Goal: Task Accomplishment & Management: Use online tool/utility

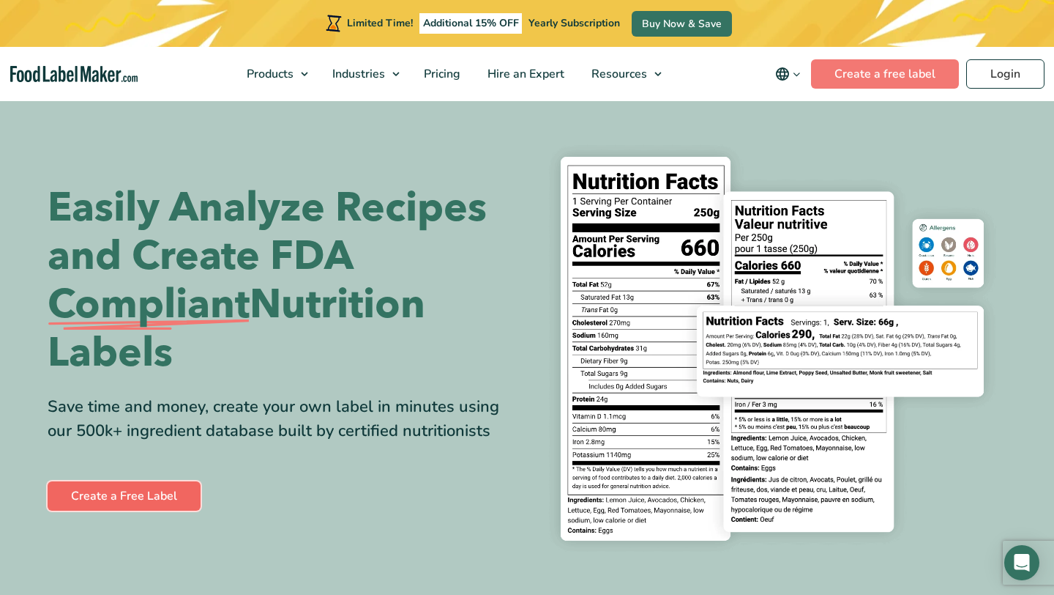
click at [154, 494] on link "Create a Free Label" at bounding box center [124, 495] width 153 height 29
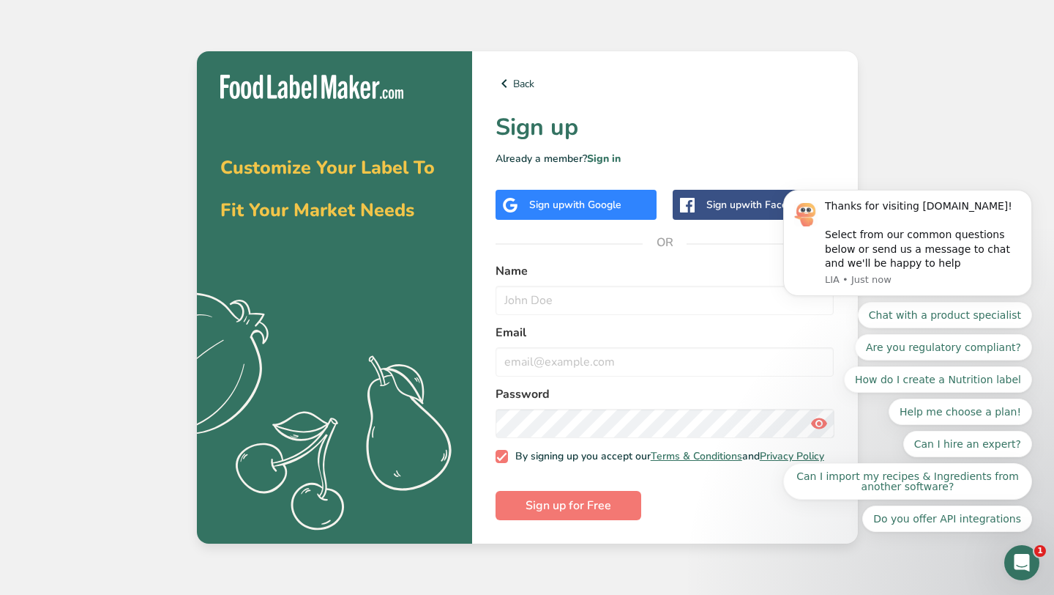
click at [587, 201] on span "with Google" at bounding box center [593, 205] width 57 height 14
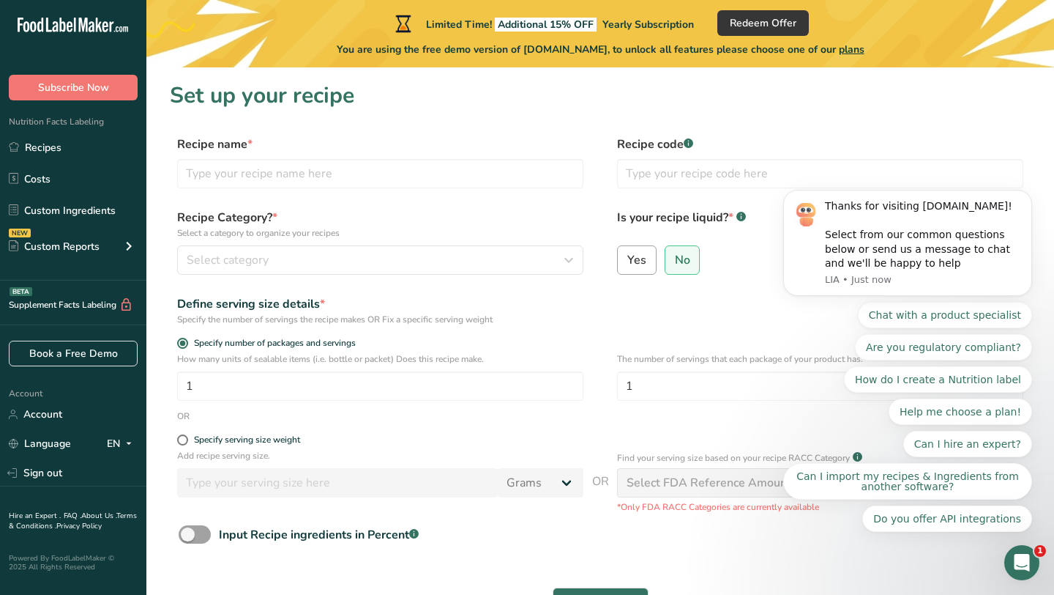
click at [630, 260] on span "Yes" at bounding box center [636, 260] width 19 height 15
click at [627, 260] on input "Yes" at bounding box center [623, 260] width 10 height 10
radio input "true"
radio input "false"
select select "22"
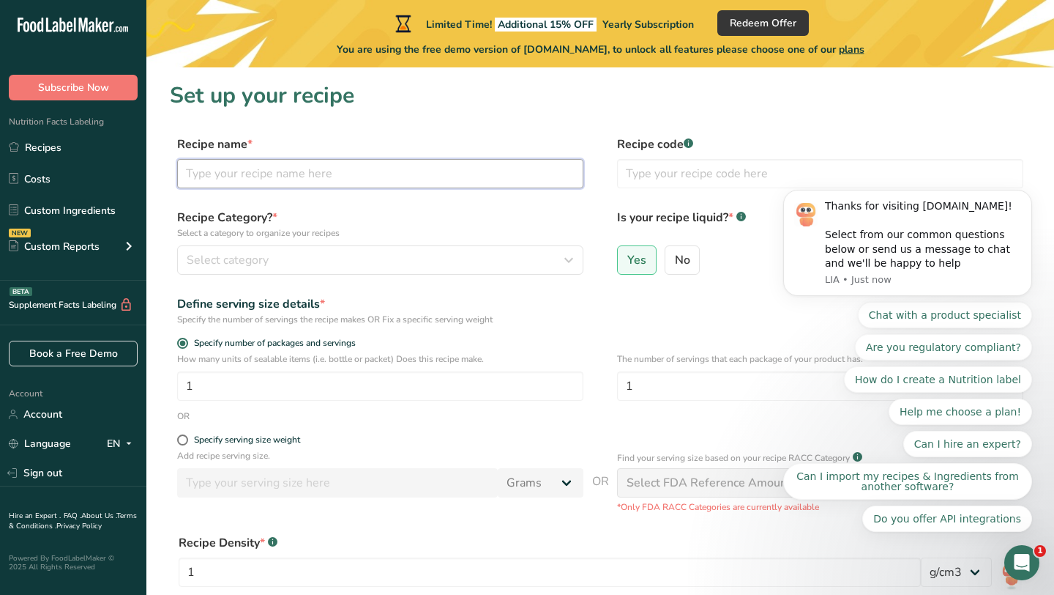
click at [307, 177] on input "text" at bounding box center [380, 173] width 406 height 29
type input "Original Kombucha"
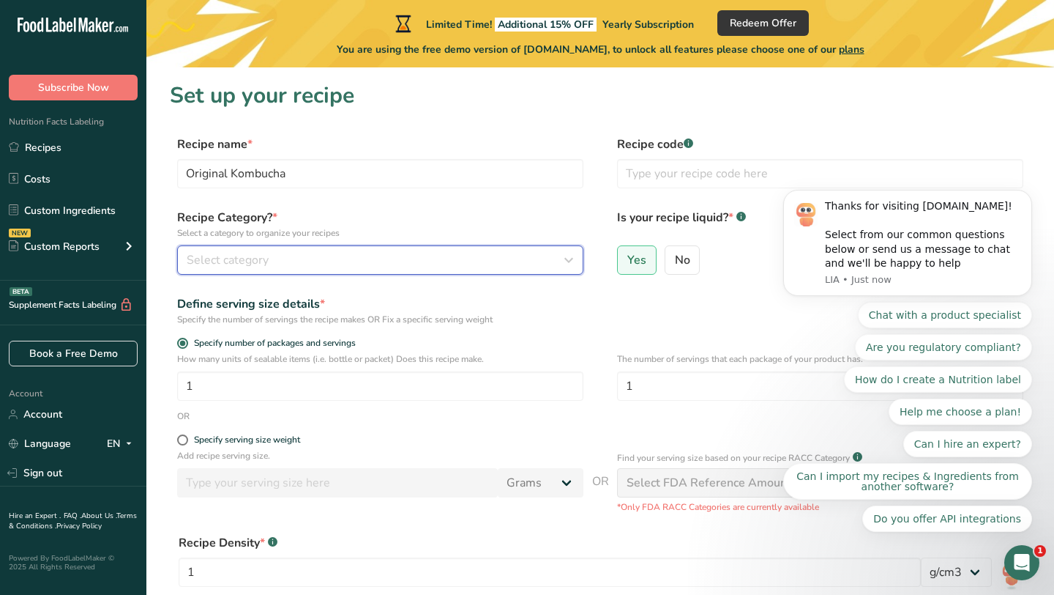
click at [305, 264] on div "Select category" at bounding box center [376, 260] width 379 height 18
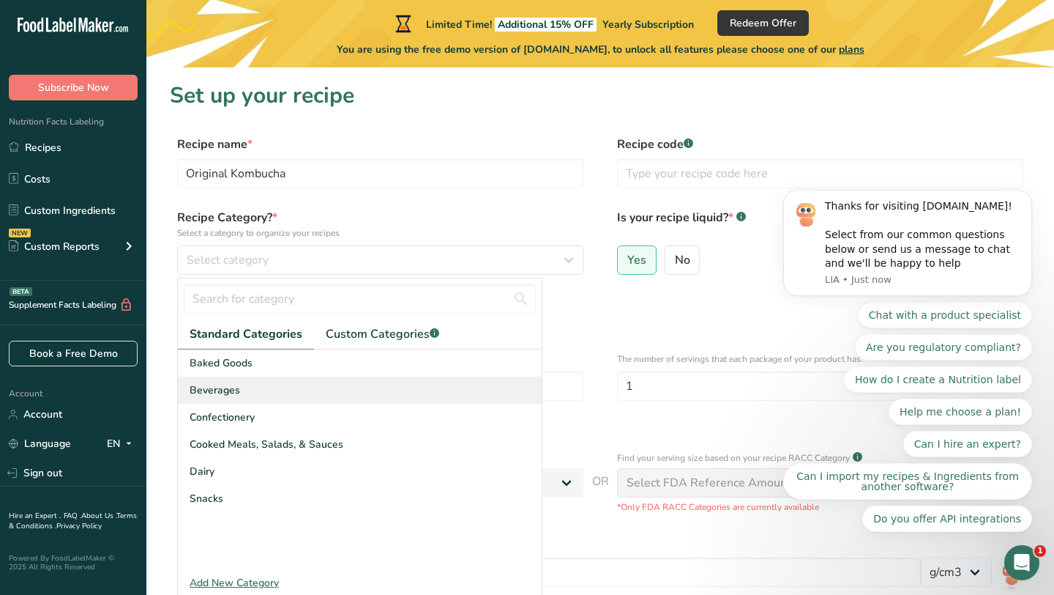
click at [262, 383] on div "Beverages" at bounding box center [360, 389] width 364 height 27
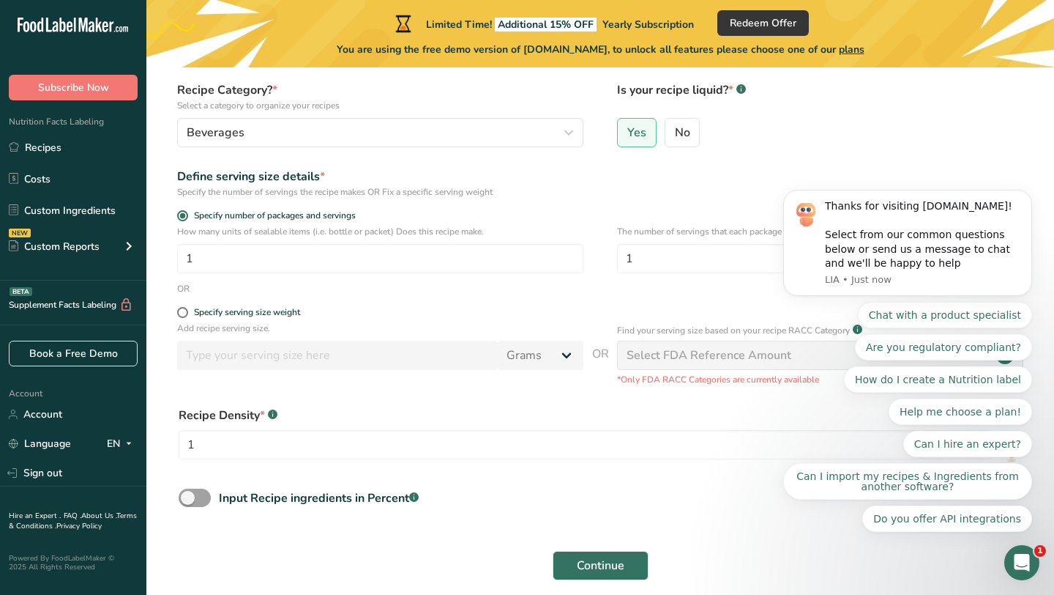
scroll to position [130, 0]
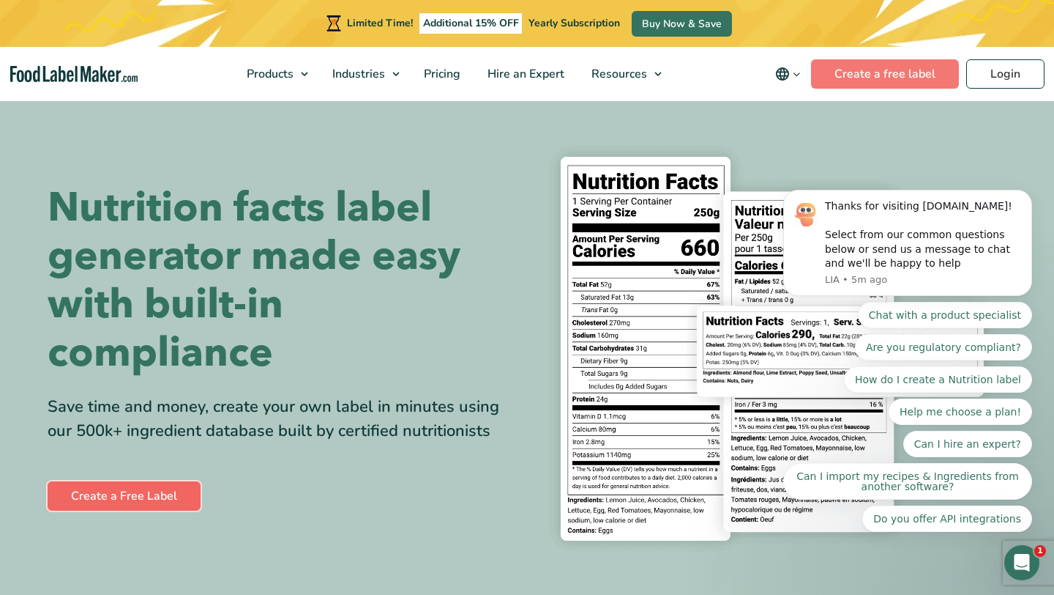
click at [157, 492] on link "Create a Free Label" at bounding box center [124, 495] width 153 height 29
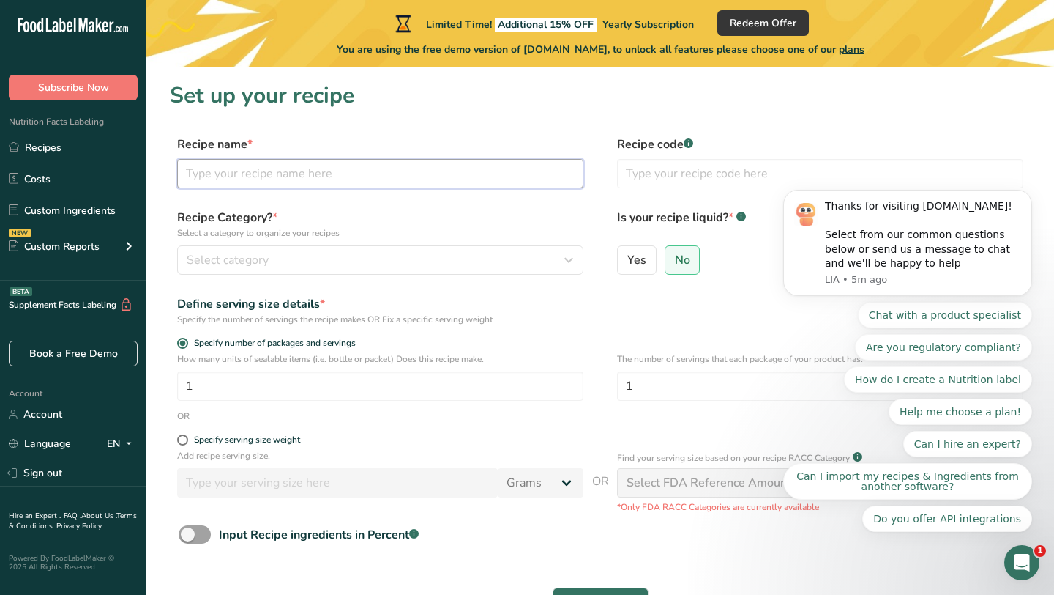
click at [390, 178] on input "text" at bounding box center [380, 173] width 406 height 29
type input "Original Kombucha"
click at [667, 181] on input "text" at bounding box center [820, 173] width 406 height 29
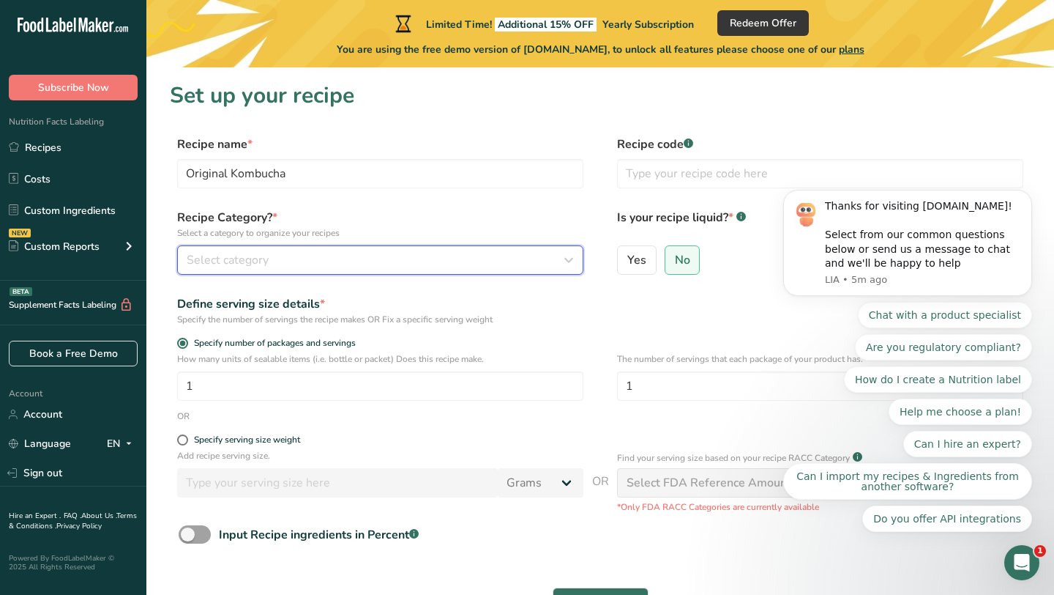
click at [259, 258] on span "Select category" at bounding box center [228, 260] width 82 height 18
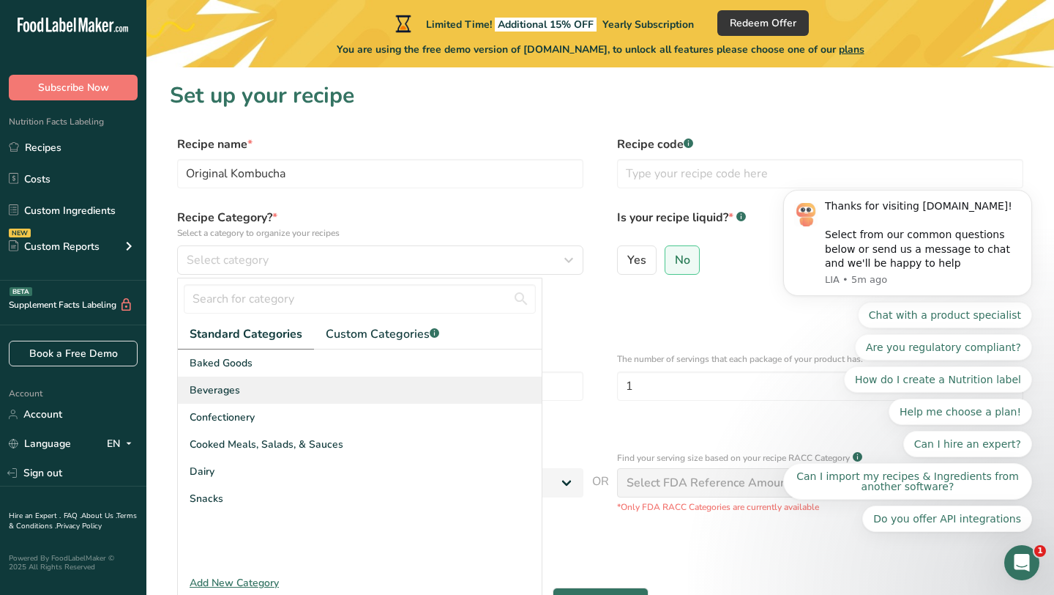
click at [234, 383] on span "Beverages" at bounding box center [215, 389] width 51 height 15
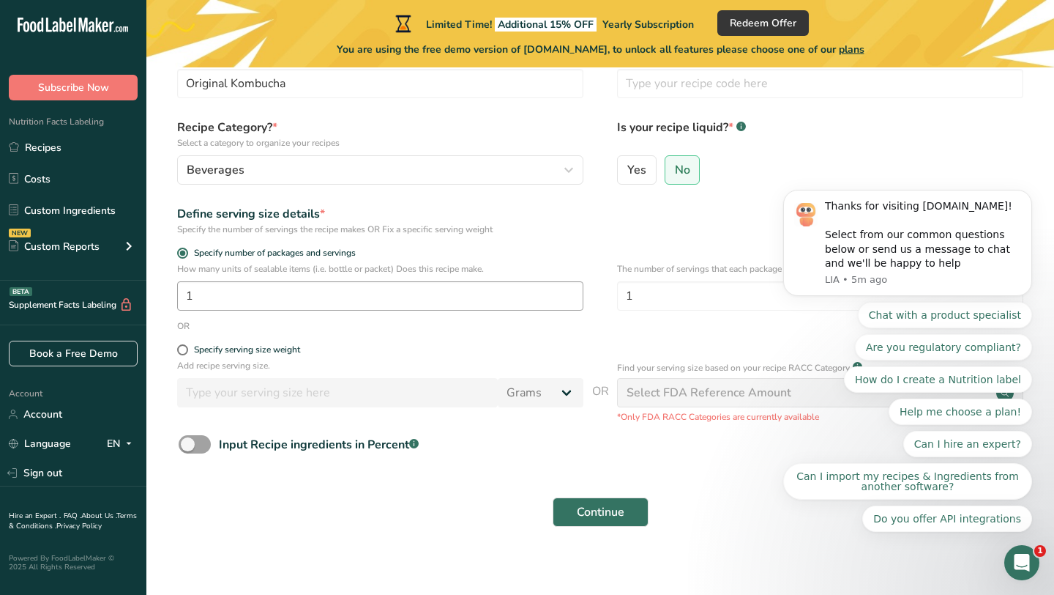
scroll to position [101, 0]
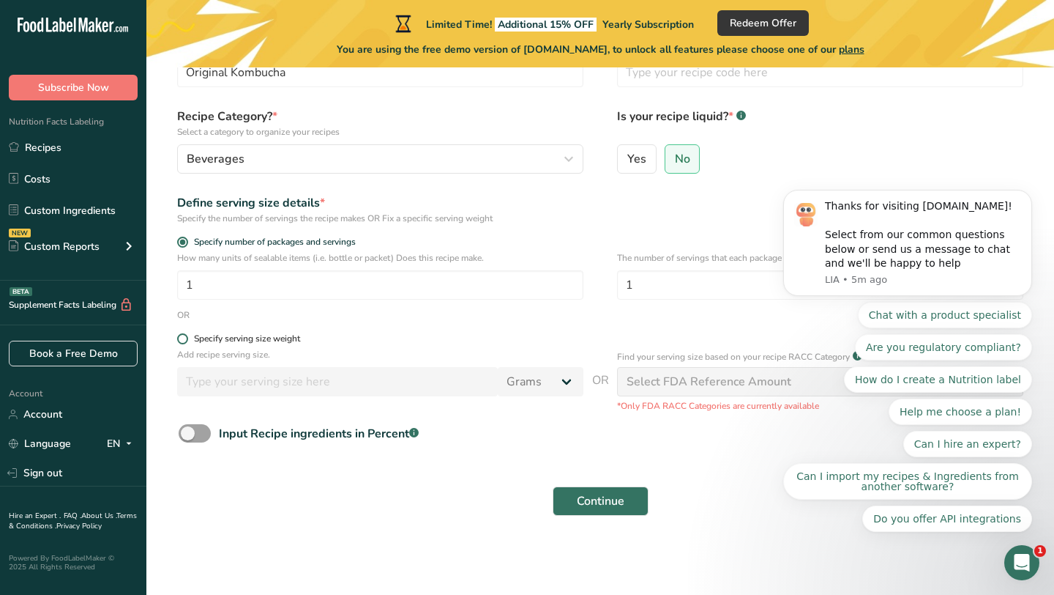
click at [184, 337] on span at bounding box center [182, 338] width 11 height 11
click at [184, 337] on input "Specify serving size weight" at bounding box center [182, 339] width 10 height 10
radio input "true"
radio input "false"
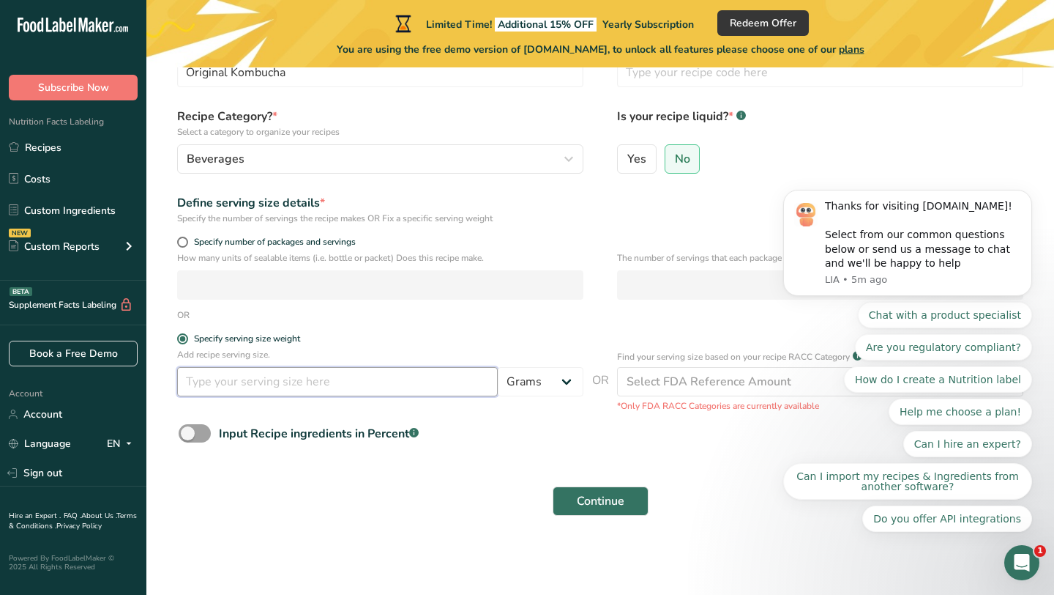
click at [255, 383] on input "number" at bounding box center [337, 381] width 321 height 29
type input "220"
click at [555, 370] on select "Grams kg mg mcg lb oz l mL fl oz tbsp tsp cup qt gallon" at bounding box center [541, 381] width 86 height 29
select select "17"
select select "22"
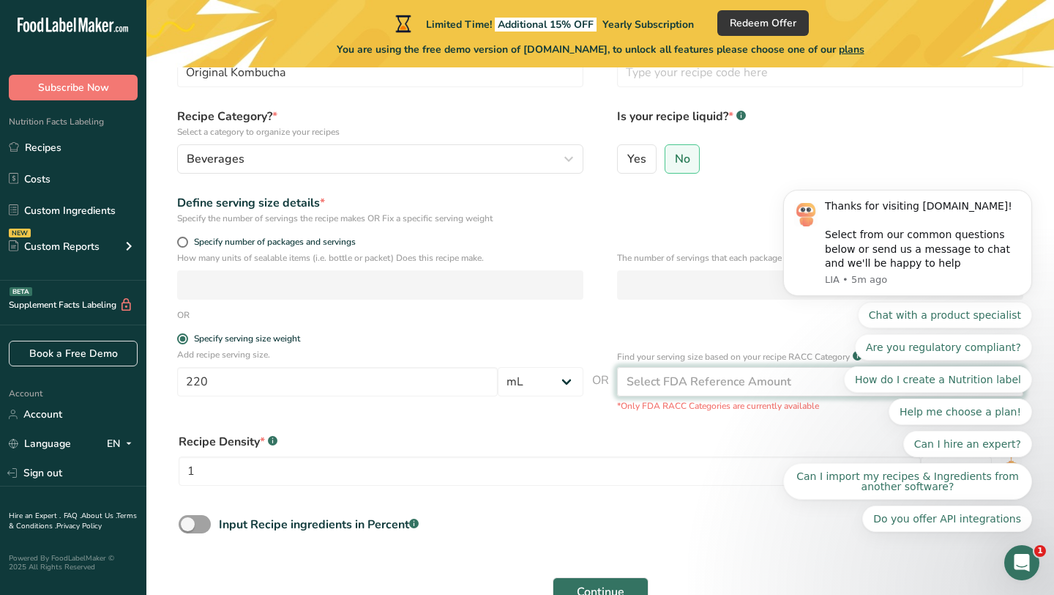
click at [675, 379] on div "Select FDA Reference Amount" at bounding box center [709, 382] width 165 height 18
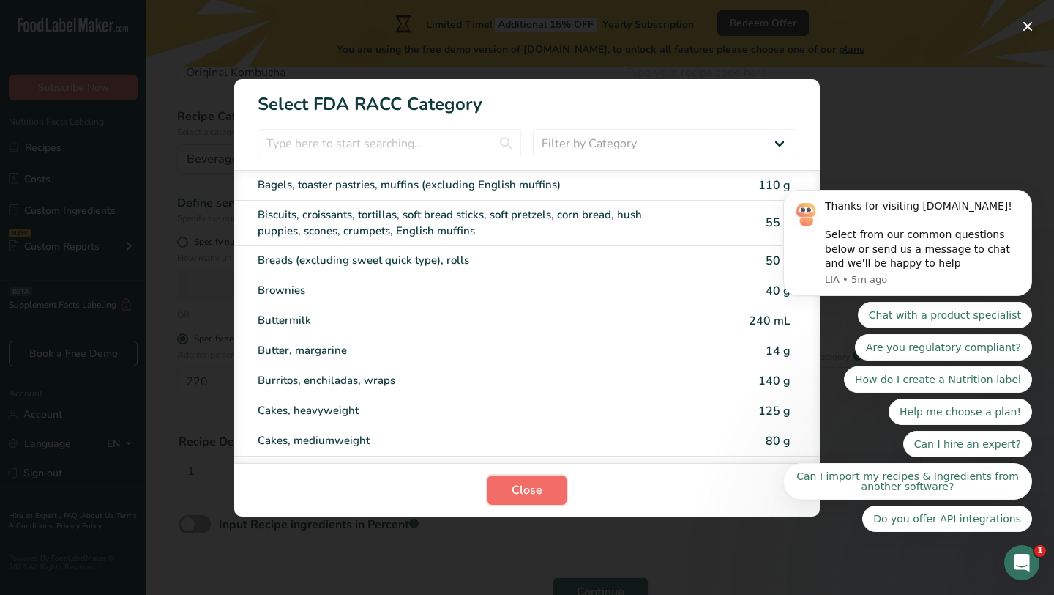
click at [537, 492] on span "Close" at bounding box center [527, 490] width 31 height 18
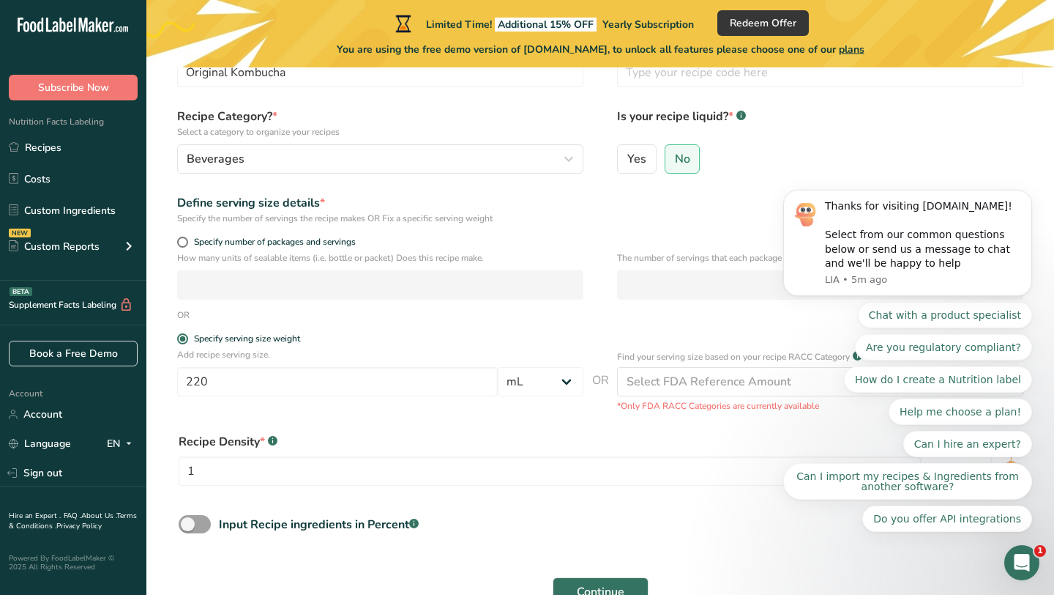
scroll to position [192, 0]
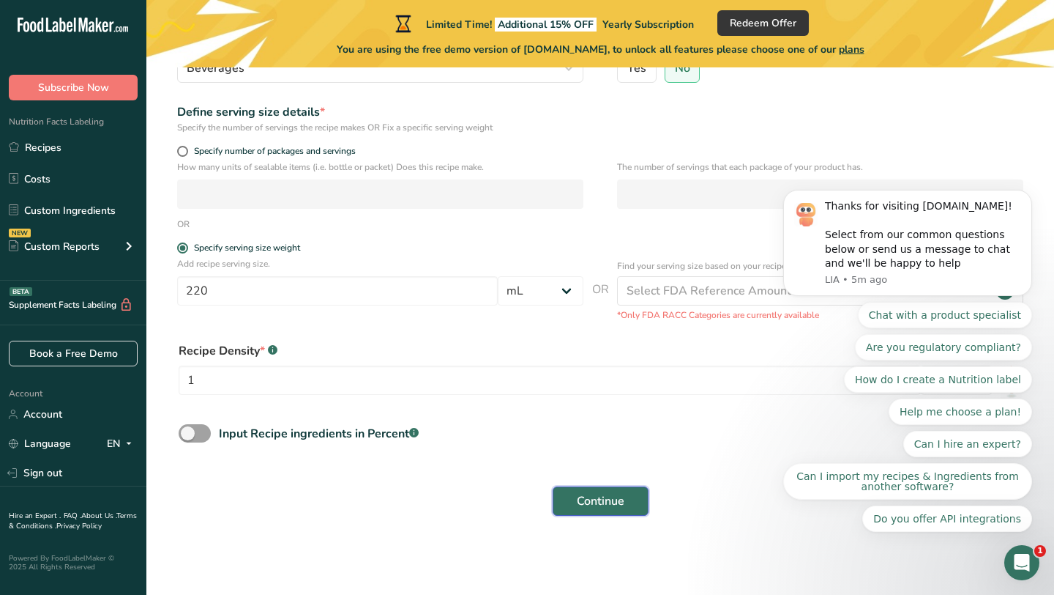
click at [638, 507] on button "Continue" at bounding box center [601, 500] width 96 height 29
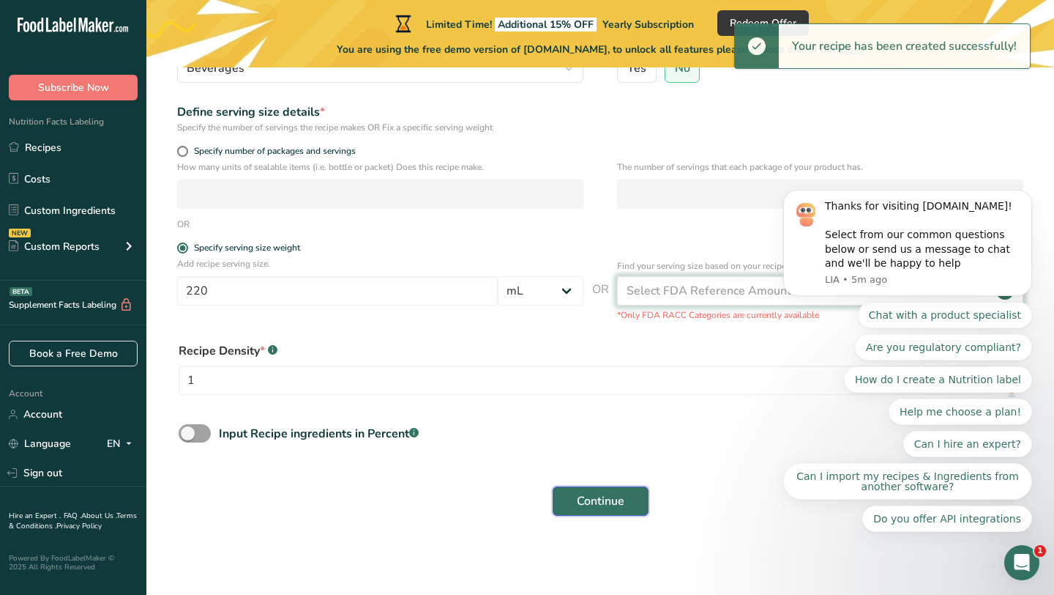
scroll to position [0, 0]
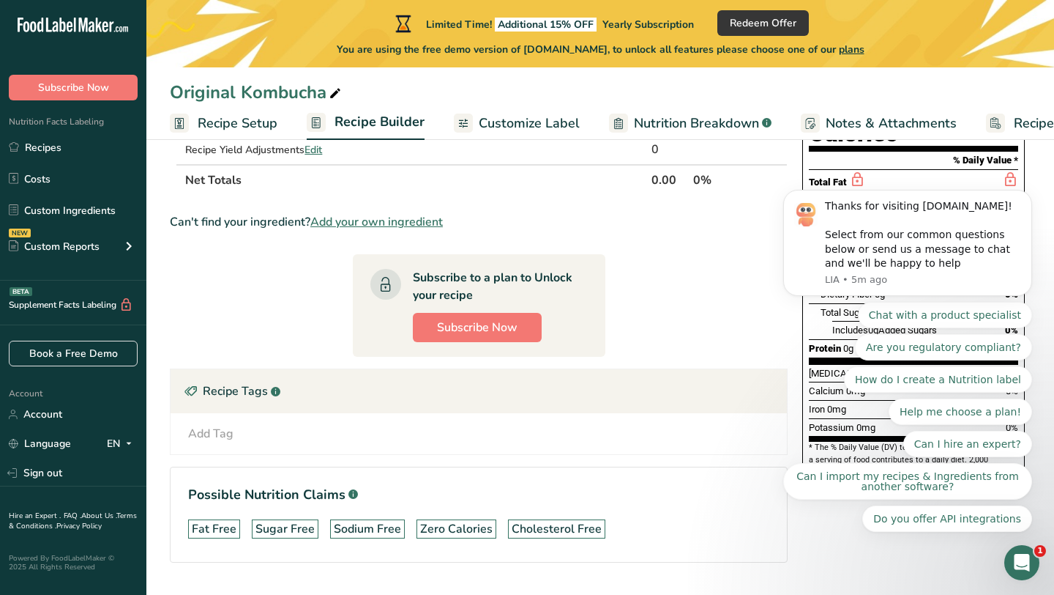
scroll to position [233, 0]
